Goal: Transaction & Acquisition: Download file/media

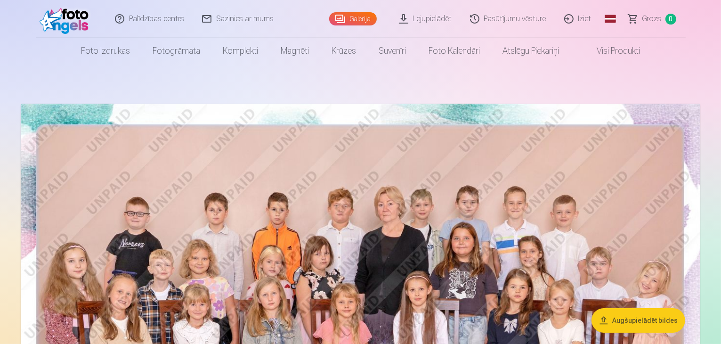
click at [430, 14] on link "Lejupielādēt" at bounding box center [425, 19] width 71 height 38
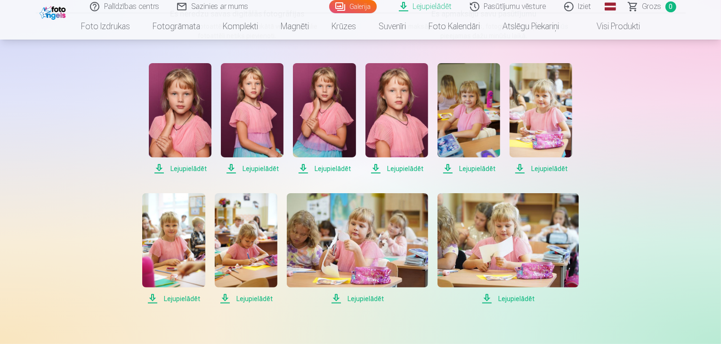
scroll to position [188, 0]
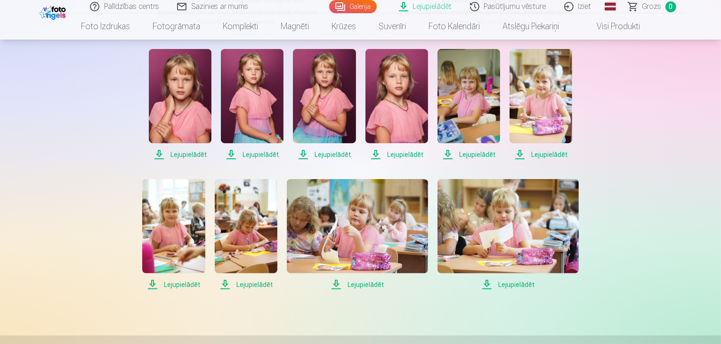
click at [192, 151] on span "Lejupielādēt" at bounding box center [180, 154] width 63 height 11
click at [273, 151] on span "Lejupielādēt" at bounding box center [252, 154] width 63 height 11
click at [329, 155] on span "Lejupielādēt" at bounding box center [324, 154] width 63 height 11
click at [410, 154] on span "Lejupielādēt" at bounding box center [396, 154] width 63 height 11
click at [485, 155] on span "Lejupielādēt" at bounding box center [468, 154] width 63 height 11
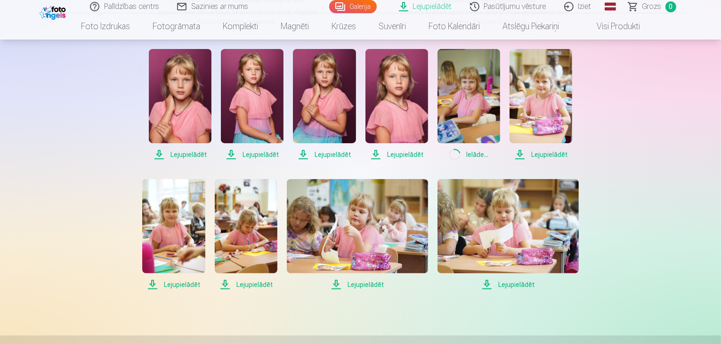
click at [537, 153] on span "Lejupielādēt" at bounding box center [540, 154] width 63 height 11
click at [177, 286] on span "Lejupielādēt" at bounding box center [173, 284] width 63 height 11
click at [248, 282] on span "Lejupielādēt" at bounding box center [246, 284] width 63 height 11
click at [360, 289] on span "Lejupielādēt" at bounding box center [357, 284] width 141 height 11
click at [515, 285] on span "Lejupielādēt" at bounding box center [507, 284] width 141 height 11
